Goal: Information Seeking & Learning: Learn about a topic

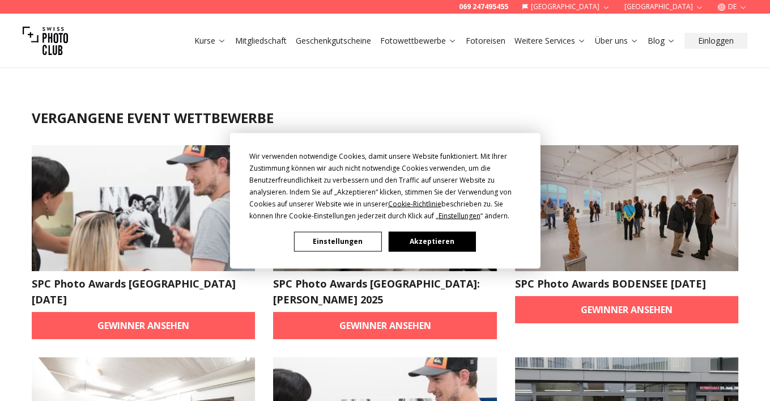
drag, startPoint x: 440, startPoint y: 245, endPoint x: 444, endPoint y: 239, distance: 6.9
click at [442, 244] on button "Akzeptieren" at bounding box center [431, 241] width 87 height 20
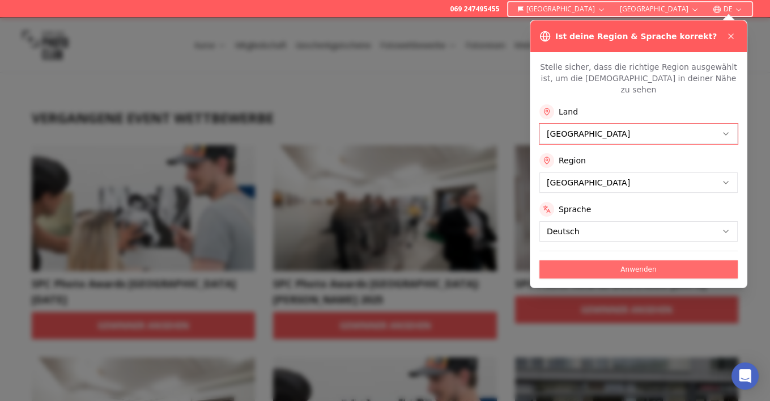
drag, startPoint x: 613, startPoint y: 328, endPoint x: 619, endPoint y: 325, distance: 7.1
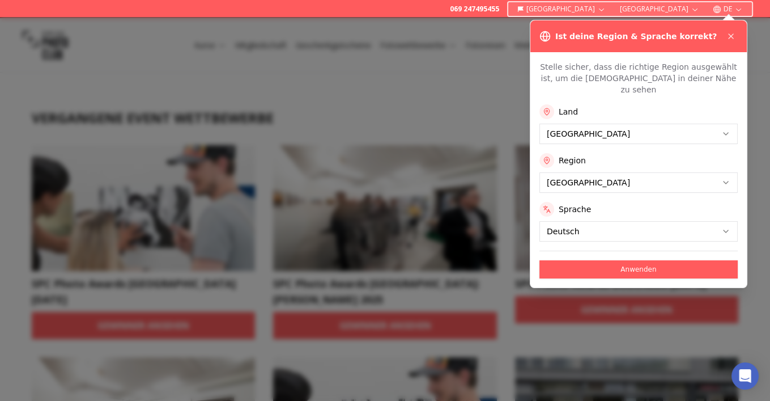
click at [621, 278] on button "Anwenden" at bounding box center [639, 269] width 198 height 18
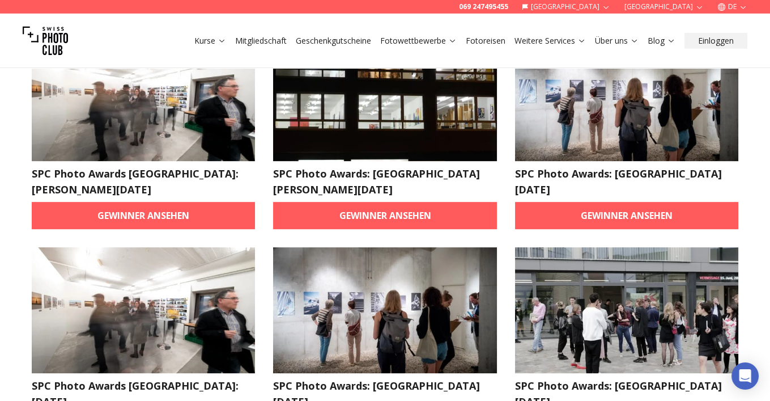
scroll to position [798, 0]
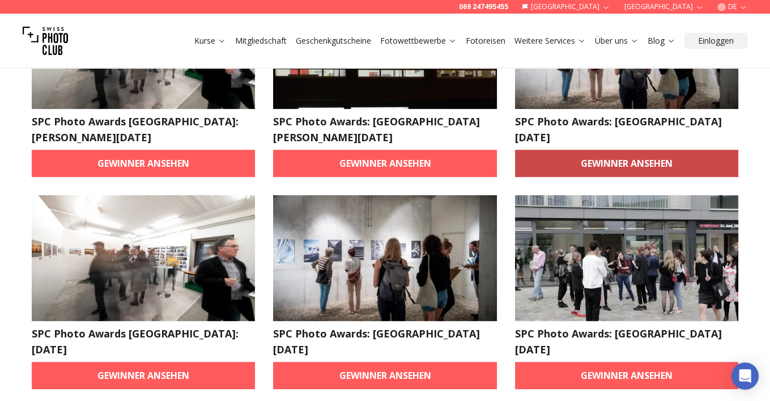
click at [621, 177] on link "Gewinner ansehen" at bounding box center [627, 163] width 224 height 27
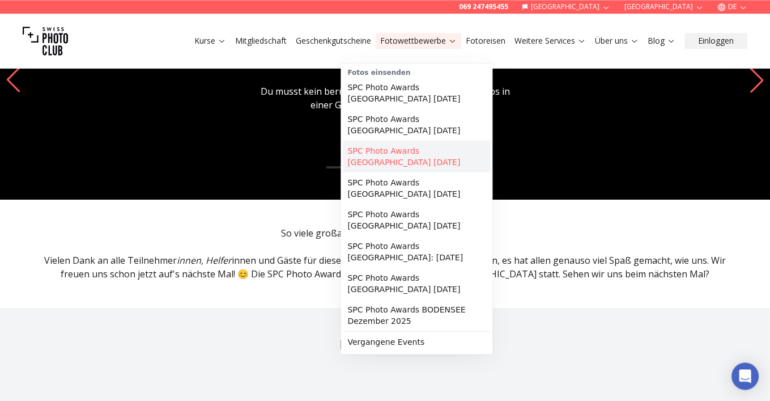
scroll to position [100, 0]
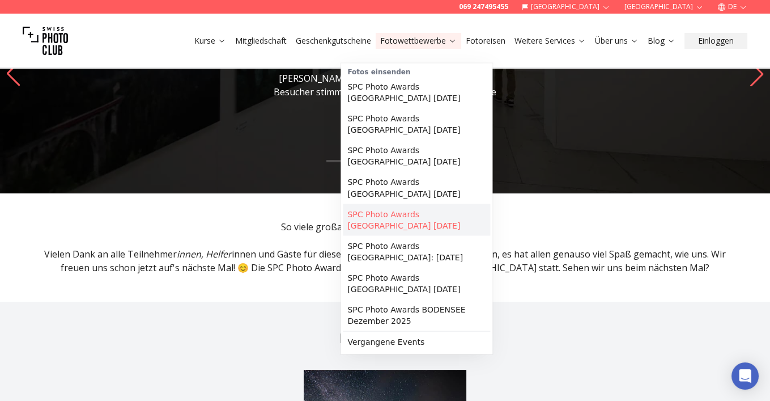
click at [393, 235] on link "SPC Photo Awards [GEOGRAPHIC_DATA] [DATE]" at bounding box center [416, 219] width 147 height 32
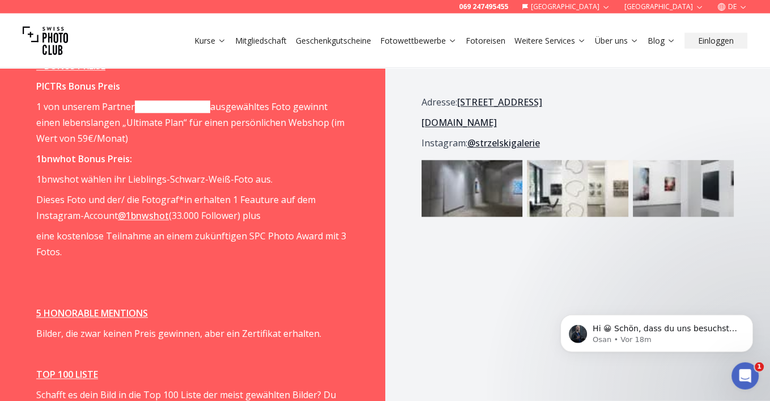
scroll to position [1696, 0]
